Goal: Transaction & Acquisition: Book appointment/travel/reservation

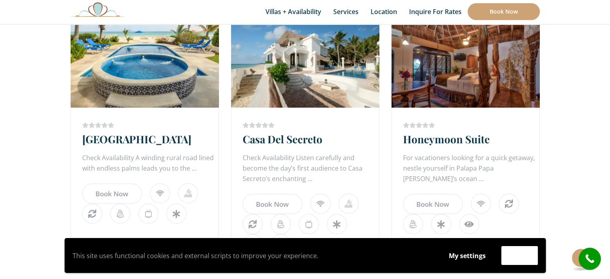
scroll to position [481, 0]
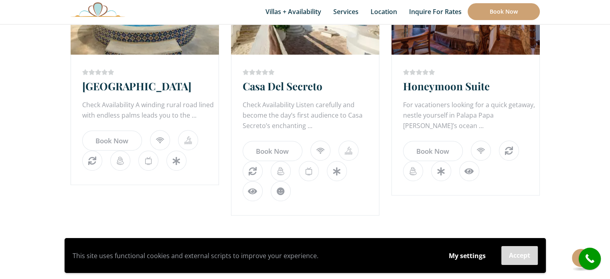
click at [512, 259] on button "Accept" at bounding box center [519, 255] width 36 height 19
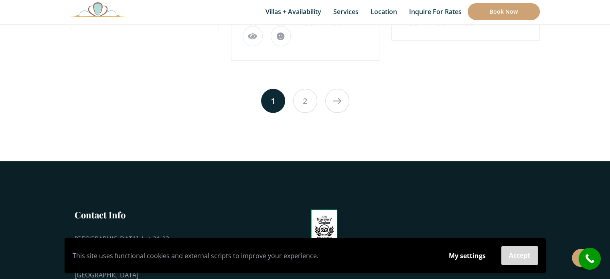
scroll to position [642, 0]
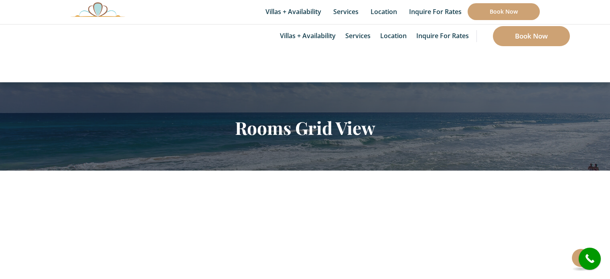
scroll to position [642, 0]
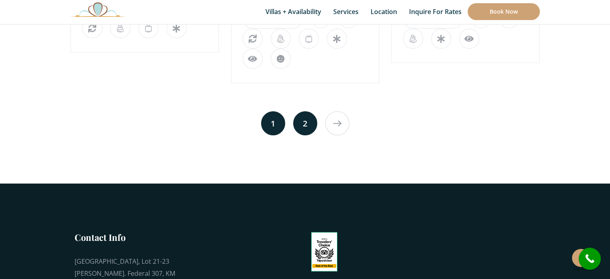
click at [306, 127] on link "2" at bounding box center [305, 123] width 24 height 24
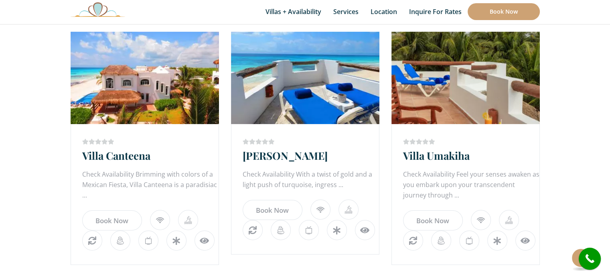
scroll to position [172, 0]
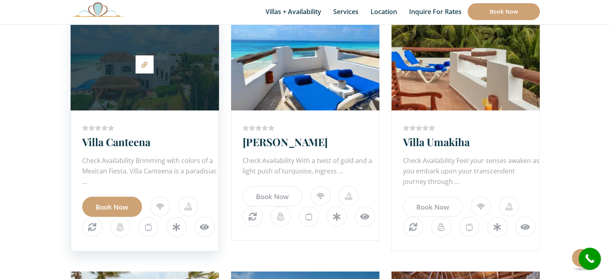
click at [114, 204] on link "Book Now" at bounding box center [112, 207] width 60 height 20
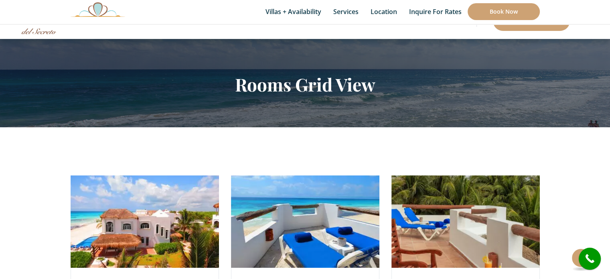
scroll to position [12, 0]
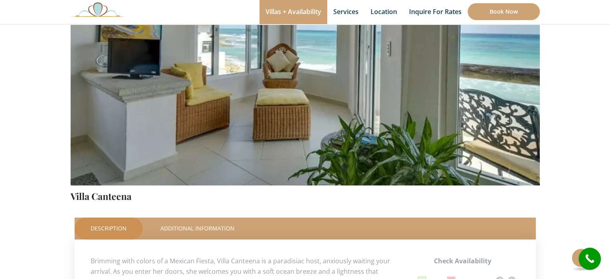
scroll to position [321, 0]
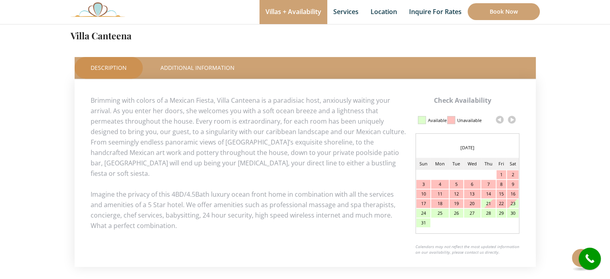
click at [510, 117] on link at bounding box center [512, 120] width 12 height 12
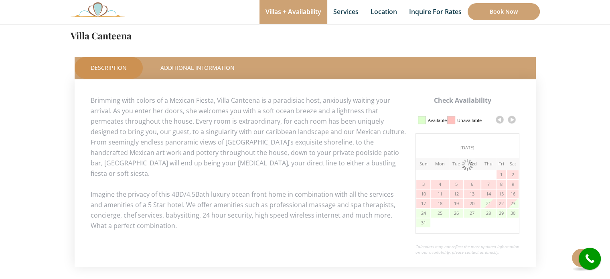
click at [511, 117] on link at bounding box center [512, 120] width 12 height 12
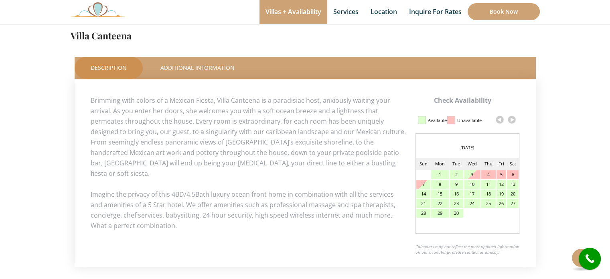
click at [513, 121] on link at bounding box center [512, 120] width 12 height 12
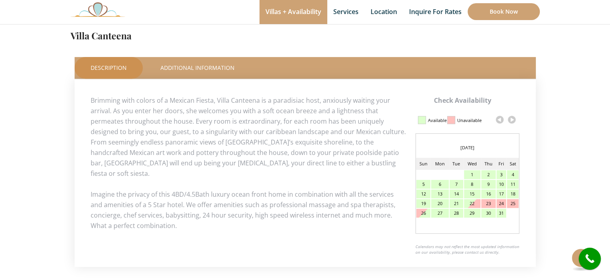
click at [513, 121] on link at bounding box center [512, 120] width 12 height 12
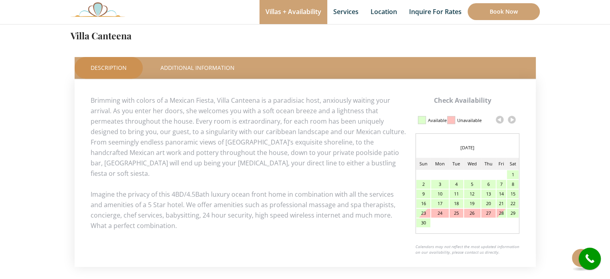
click at [513, 121] on link at bounding box center [512, 120] width 12 height 12
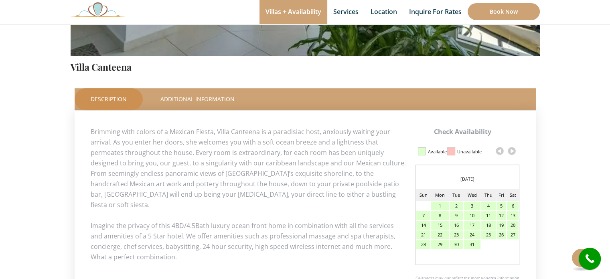
scroll to position [292, 0]
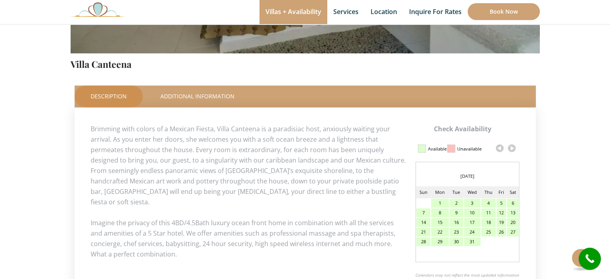
click at [454, 231] on div "23" at bounding box center [457, 231] width 14 height 9
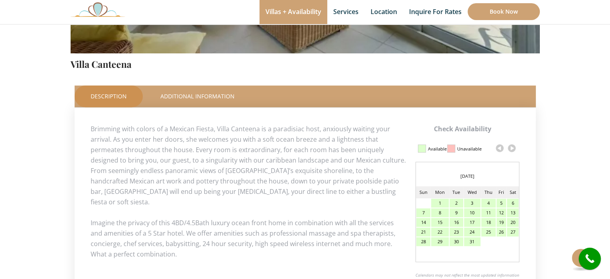
click at [454, 232] on div "23" at bounding box center [457, 231] width 14 height 9
click at [454, 243] on div "30" at bounding box center [457, 241] width 14 height 9
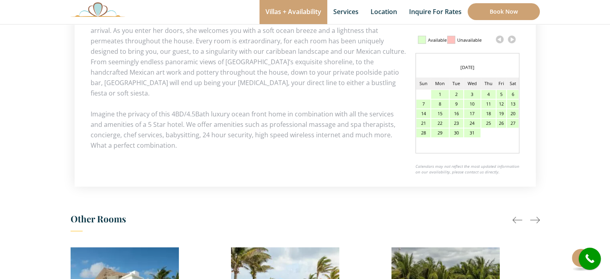
scroll to position [562, 0]
